Goal: Find specific page/section: Find specific page/section

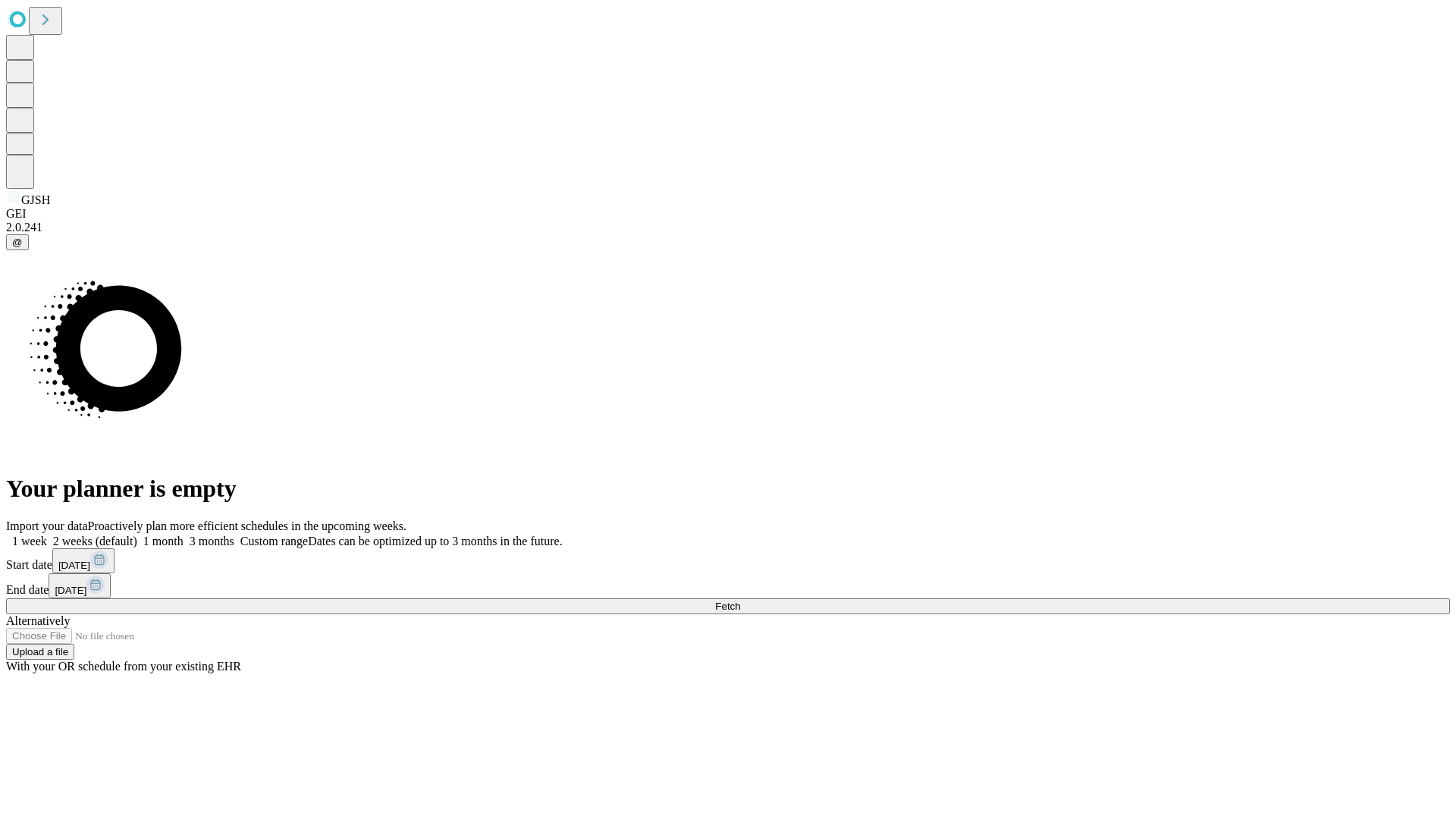
click at [740, 600] on span "Fetch" at bounding box center [728, 606] width 25 height 11
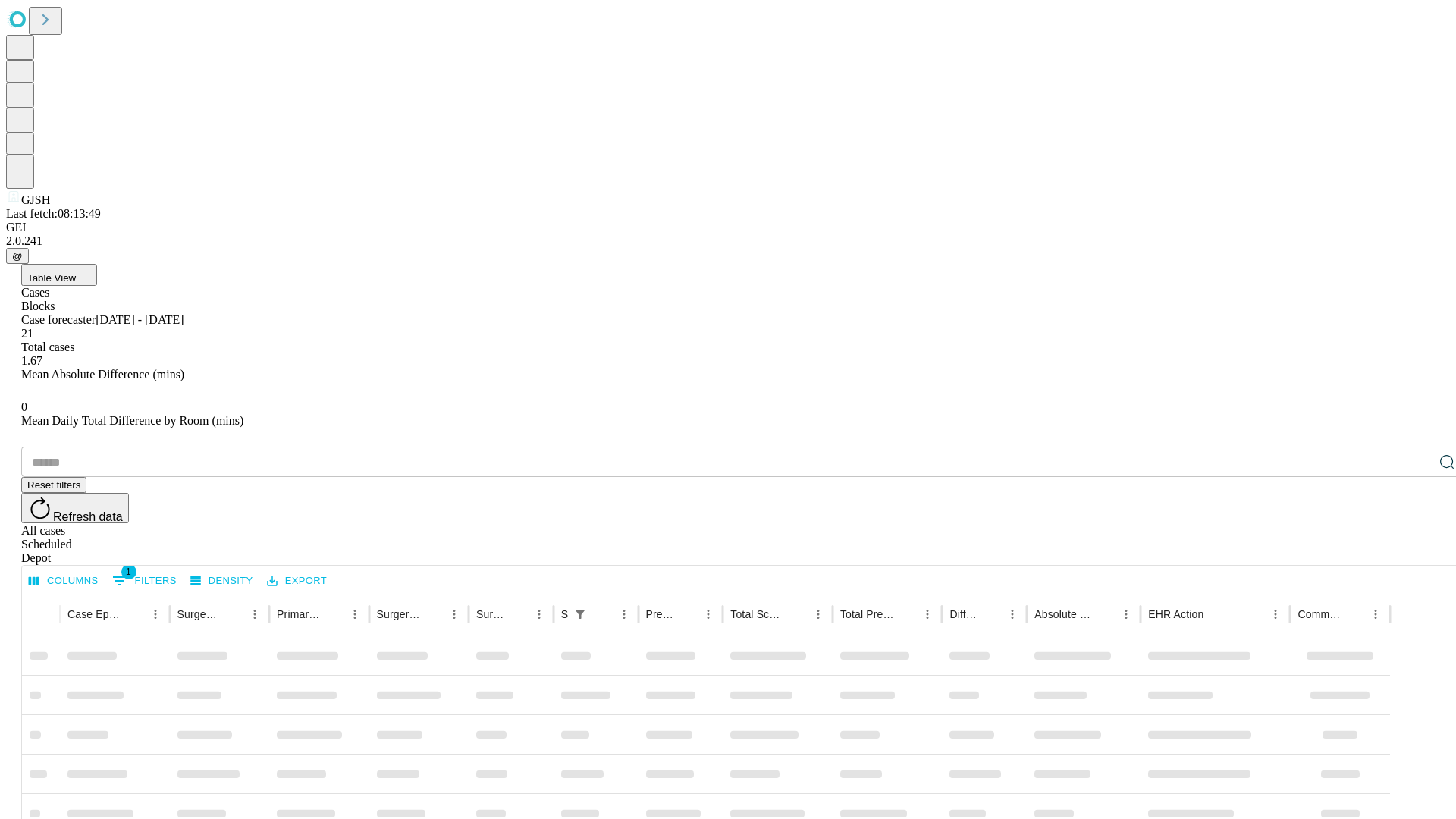
click at [1417, 551] on div "Depot" at bounding box center [743, 558] width 1444 height 14
